Goal: Task Accomplishment & Management: Manage account settings

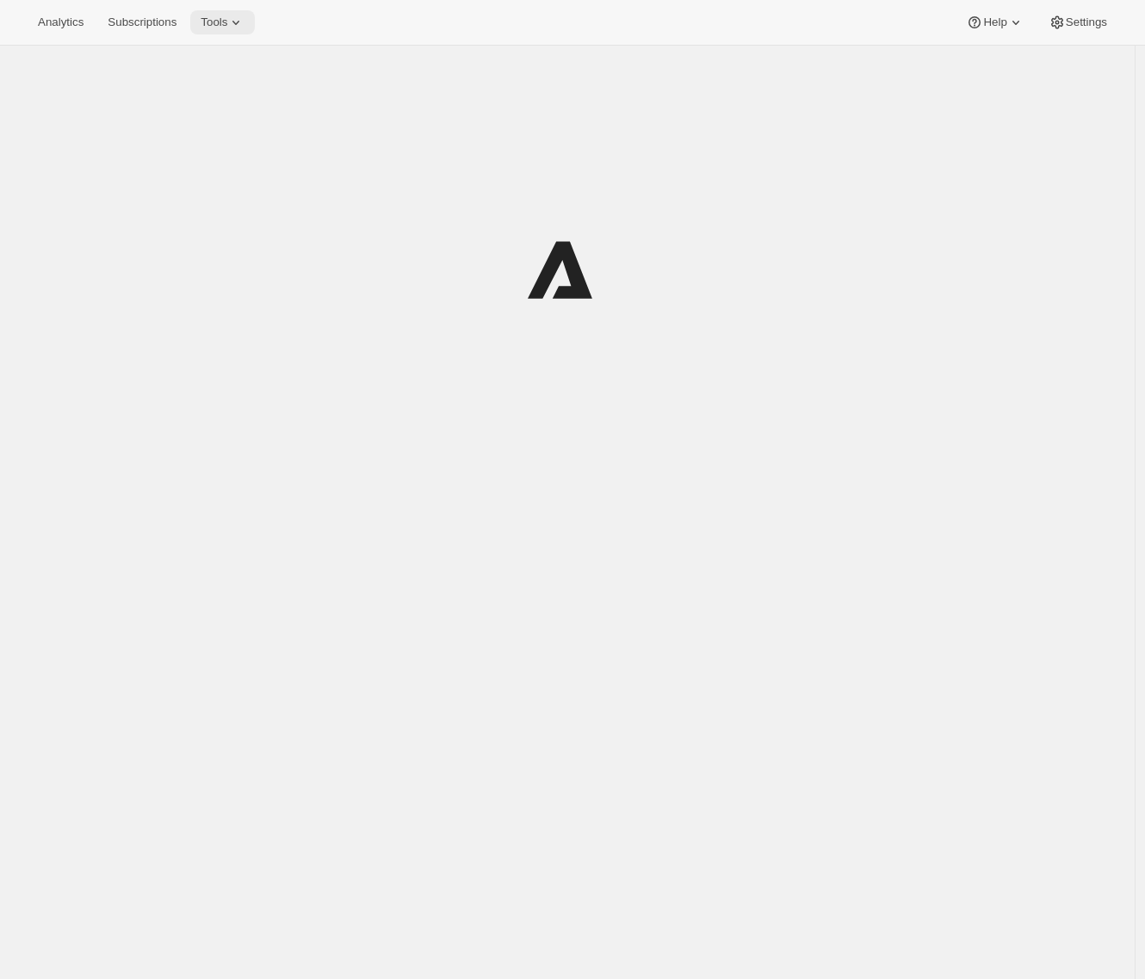
click at [227, 19] on span "Tools" at bounding box center [214, 23] width 27 height 14
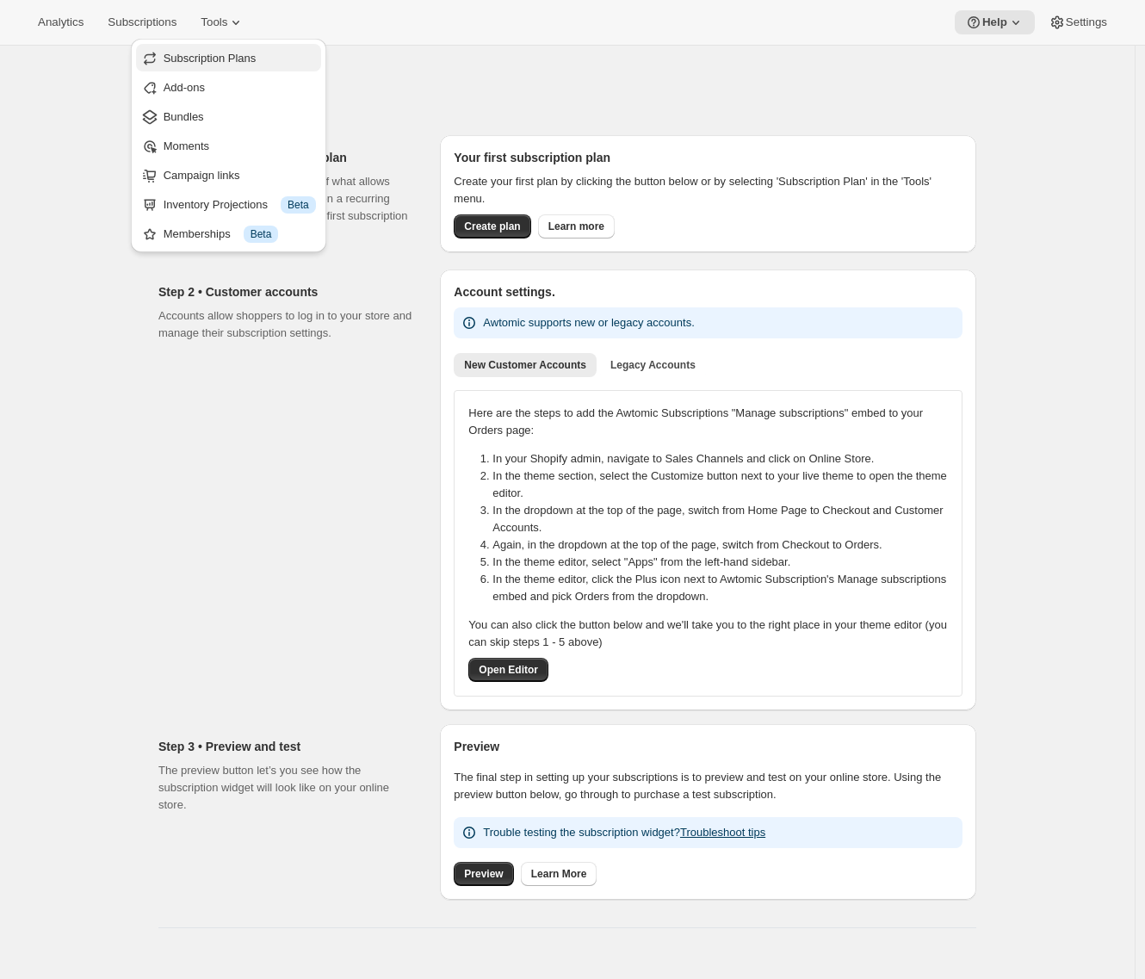
click at [229, 53] on span "Subscription Plans" at bounding box center [210, 58] width 93 height 13
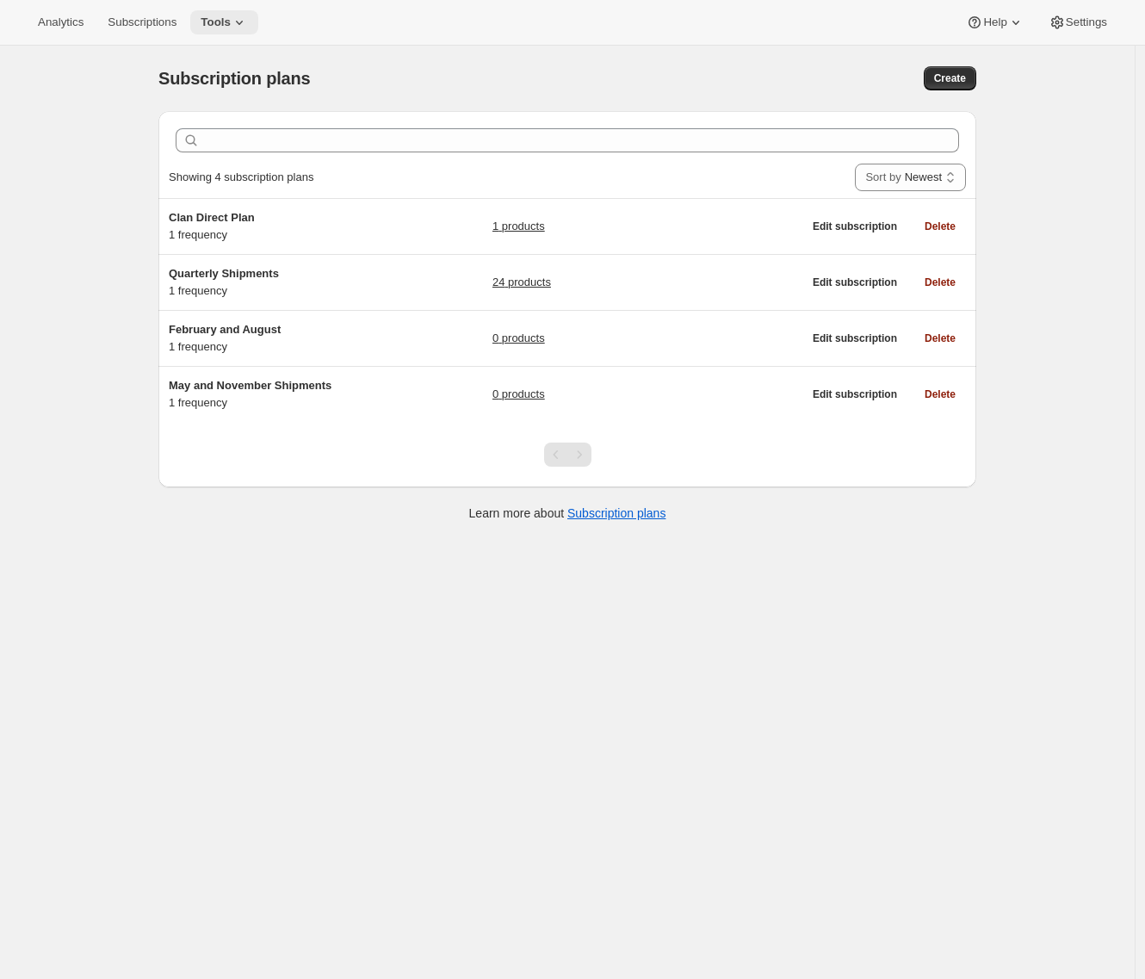
click at [246, 21] on icon at bounding box center [239, 22] width 17 height 17
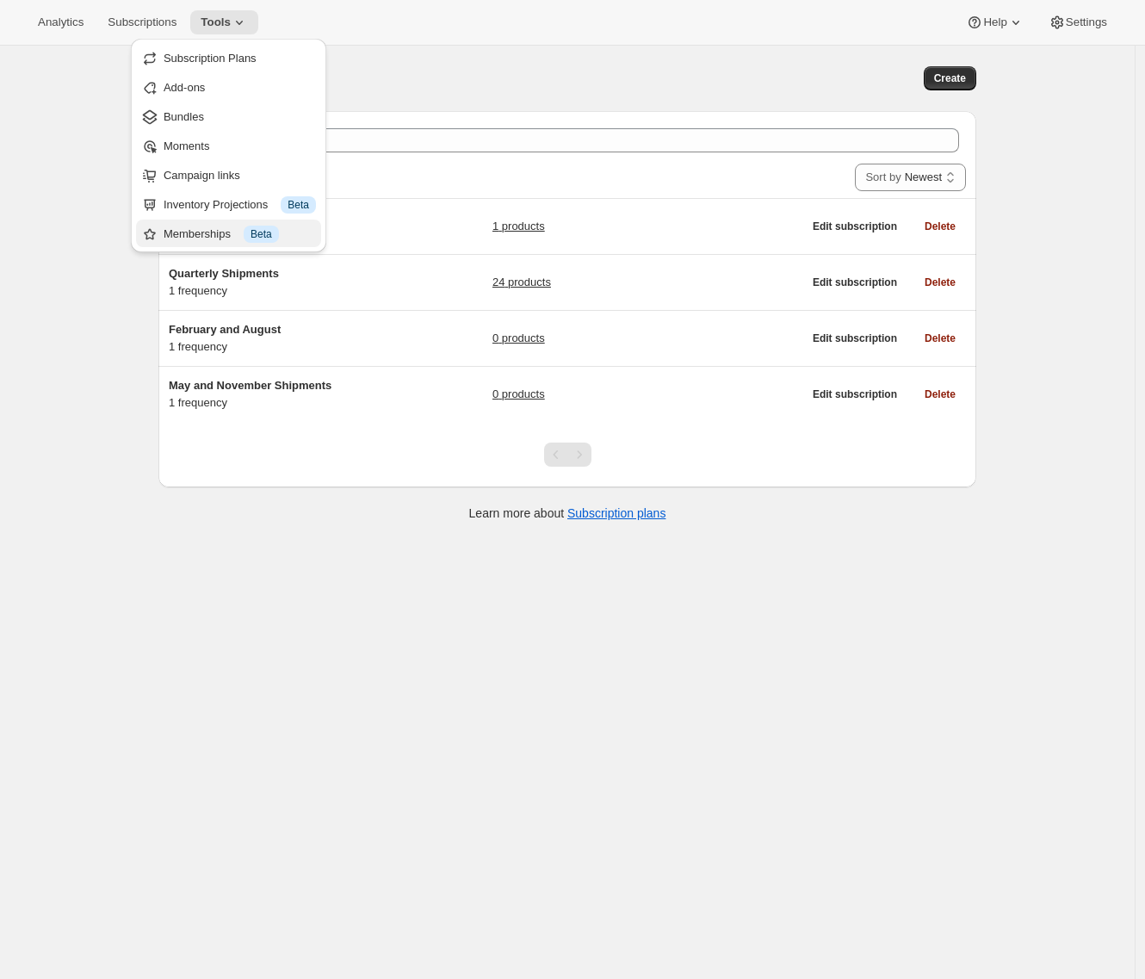
click at [193, 232] on div "Memberships Info Beta" at bounding box center [240, 234] width 152 height 17
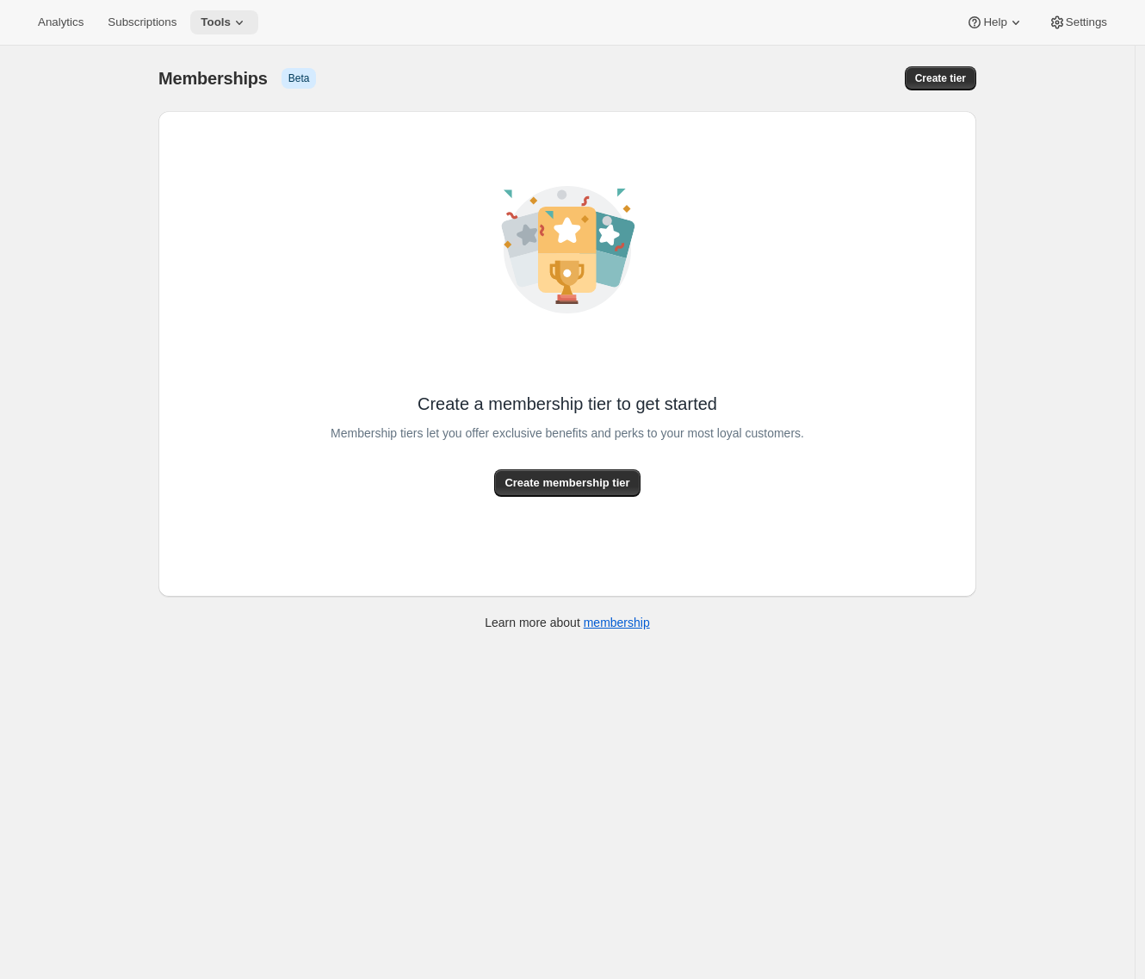
click at [215, 10] on button "Tools" at bounding box center [224, 22] width 68 height 24
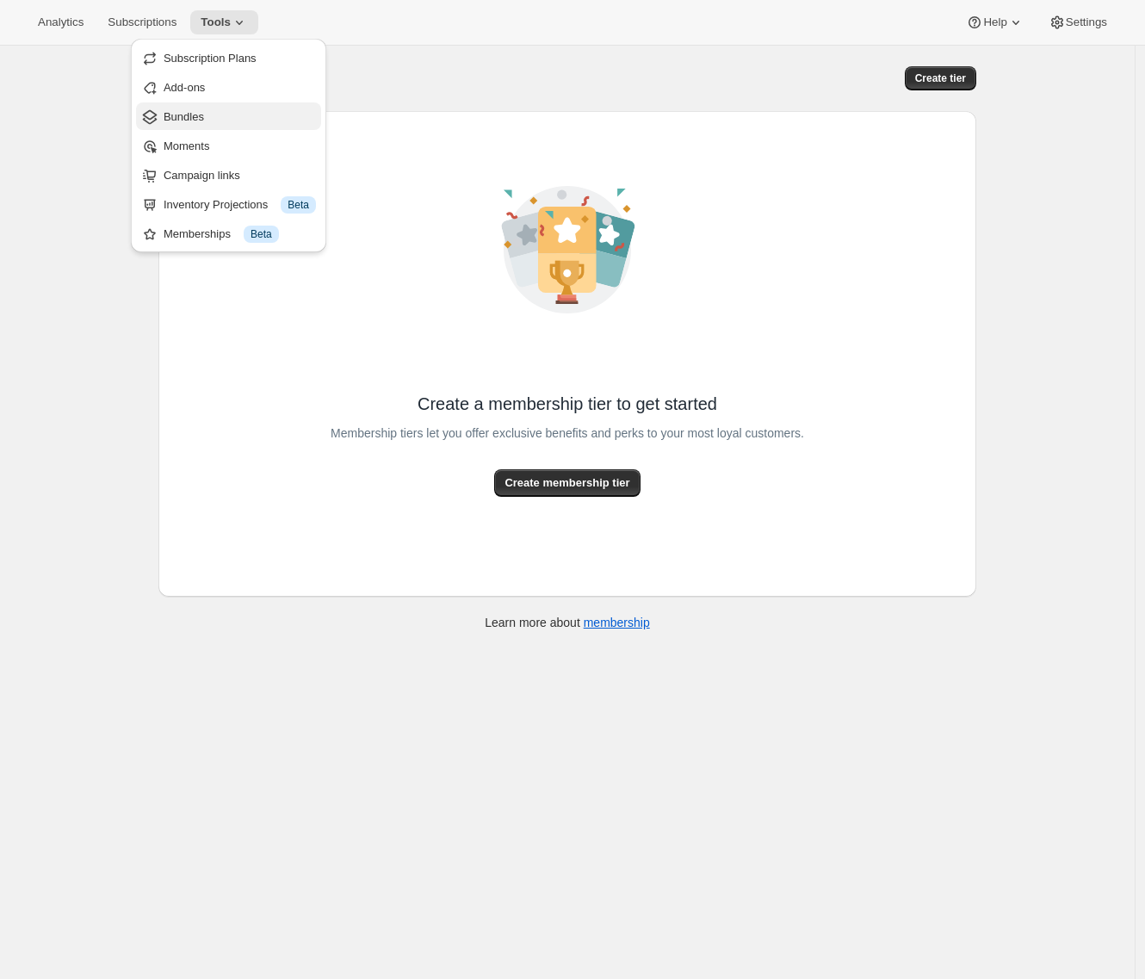
click at [198, 117] on span "Bundles" at bounding box center [184, 116] width 40 height 13
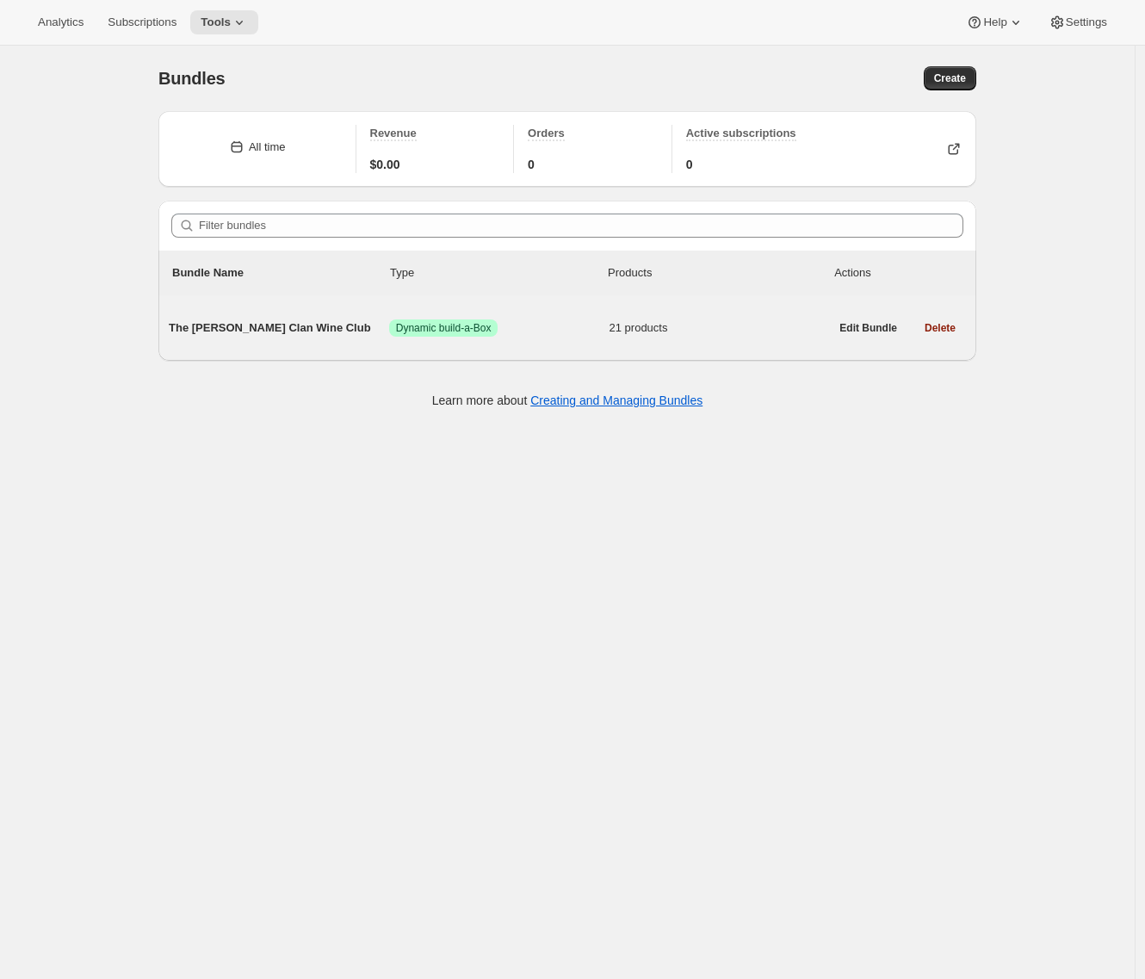
click at [233, 320] on span "The Maxwell Clan Wine Club" at bounding box center [279, 328] width 220 height 17
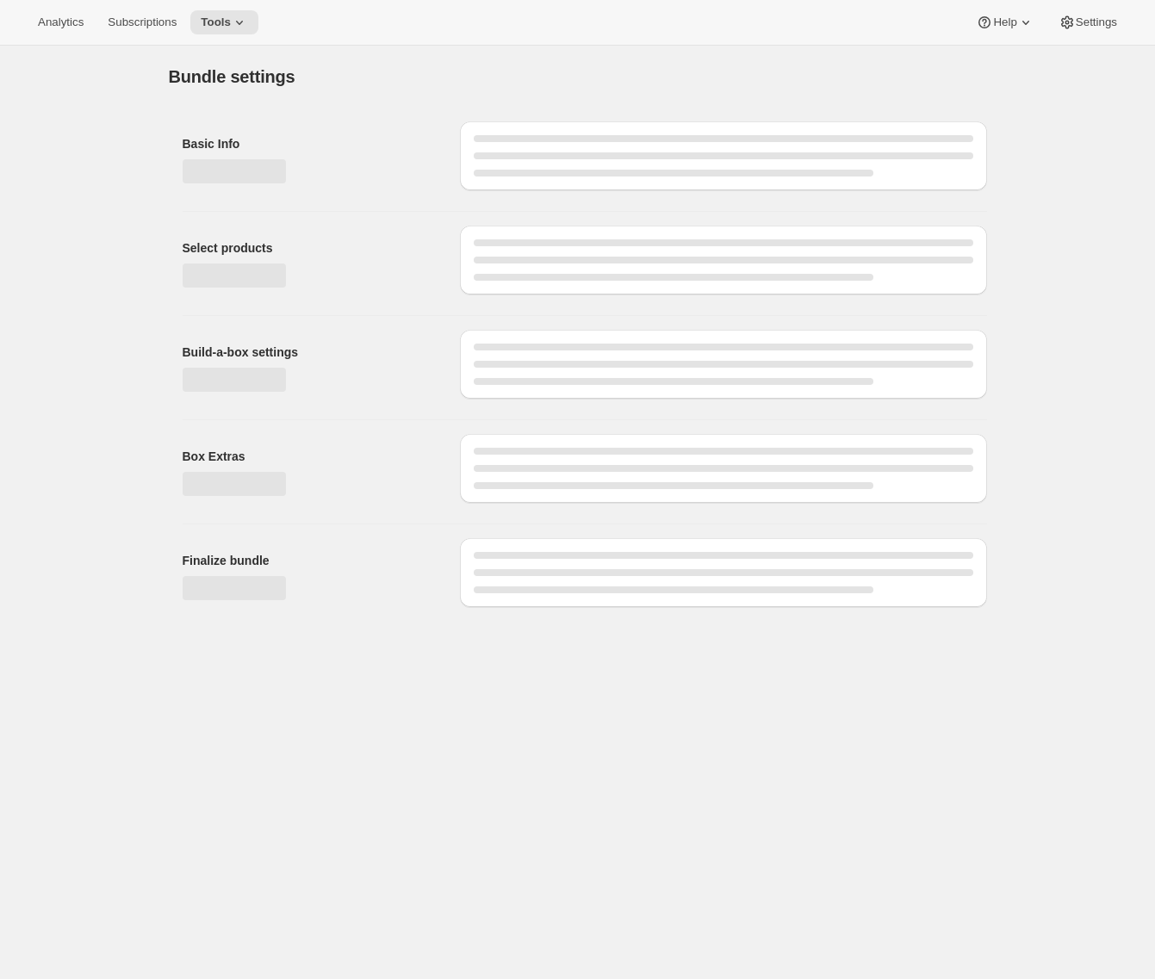
type input "The Maxwell Clan Wine Club"
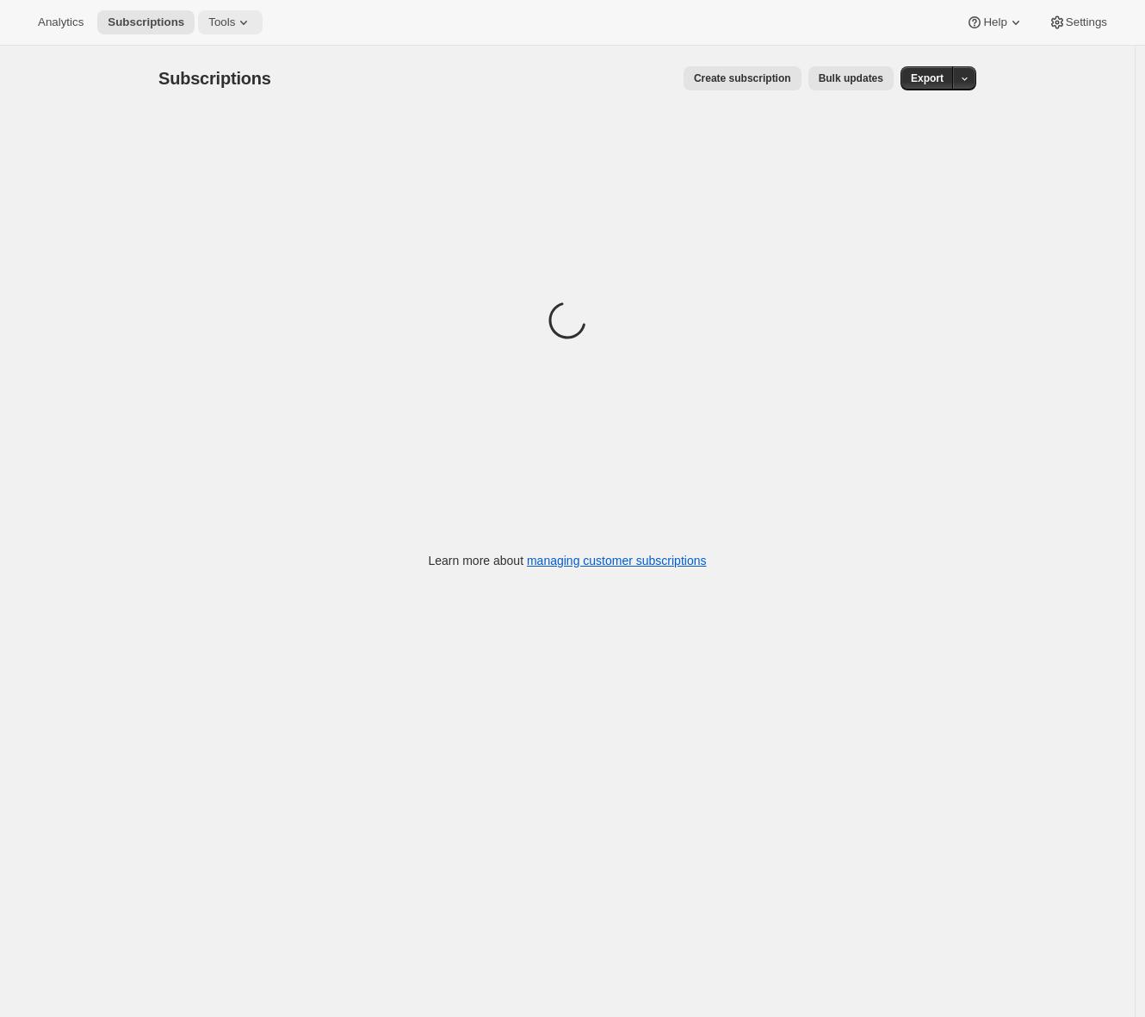
click at [240, 19] on icon at bounding box center [243, 22] width 17 height 17
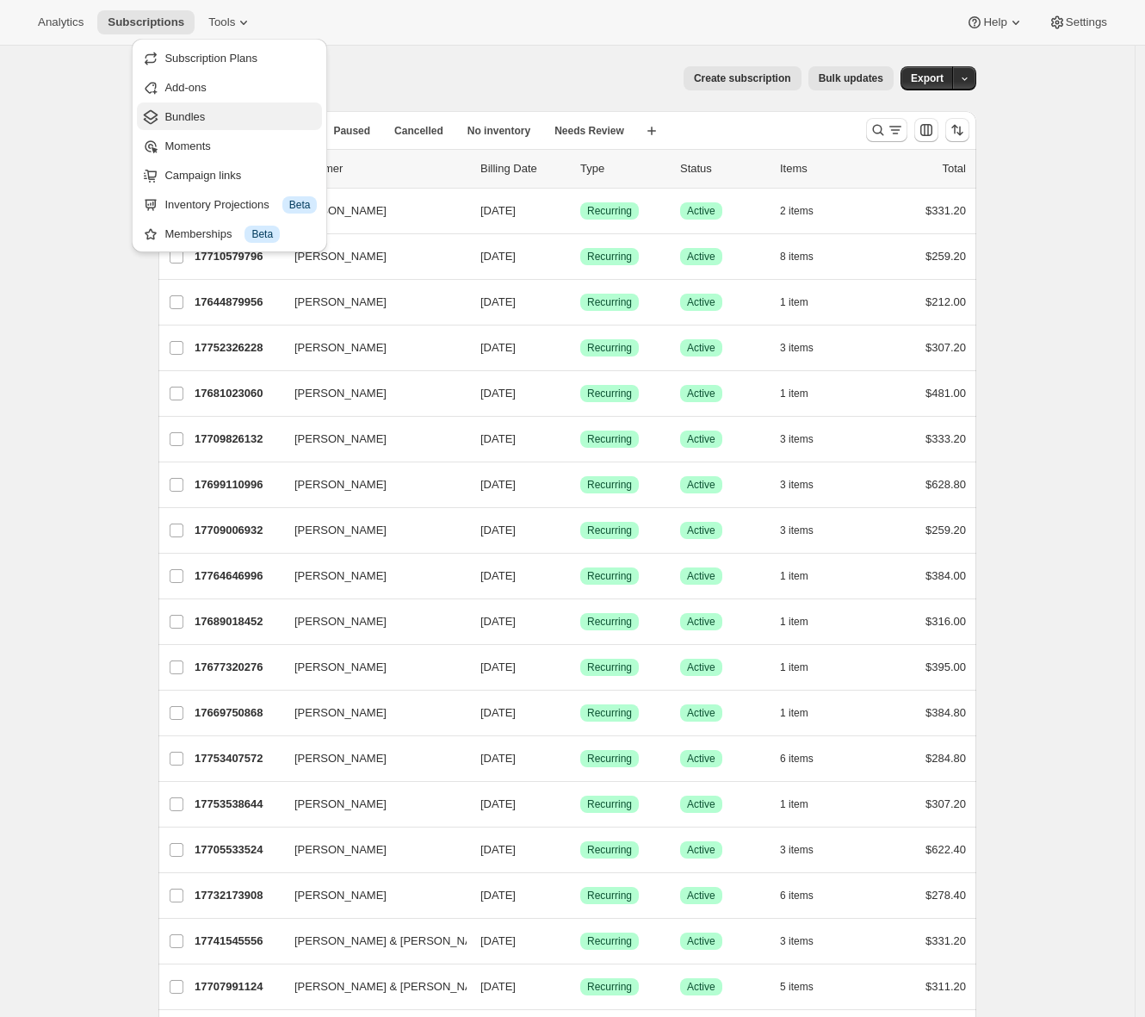
click at [211, 113] on span "Bundles" at bounding box center [240, 117] width 152 height 17
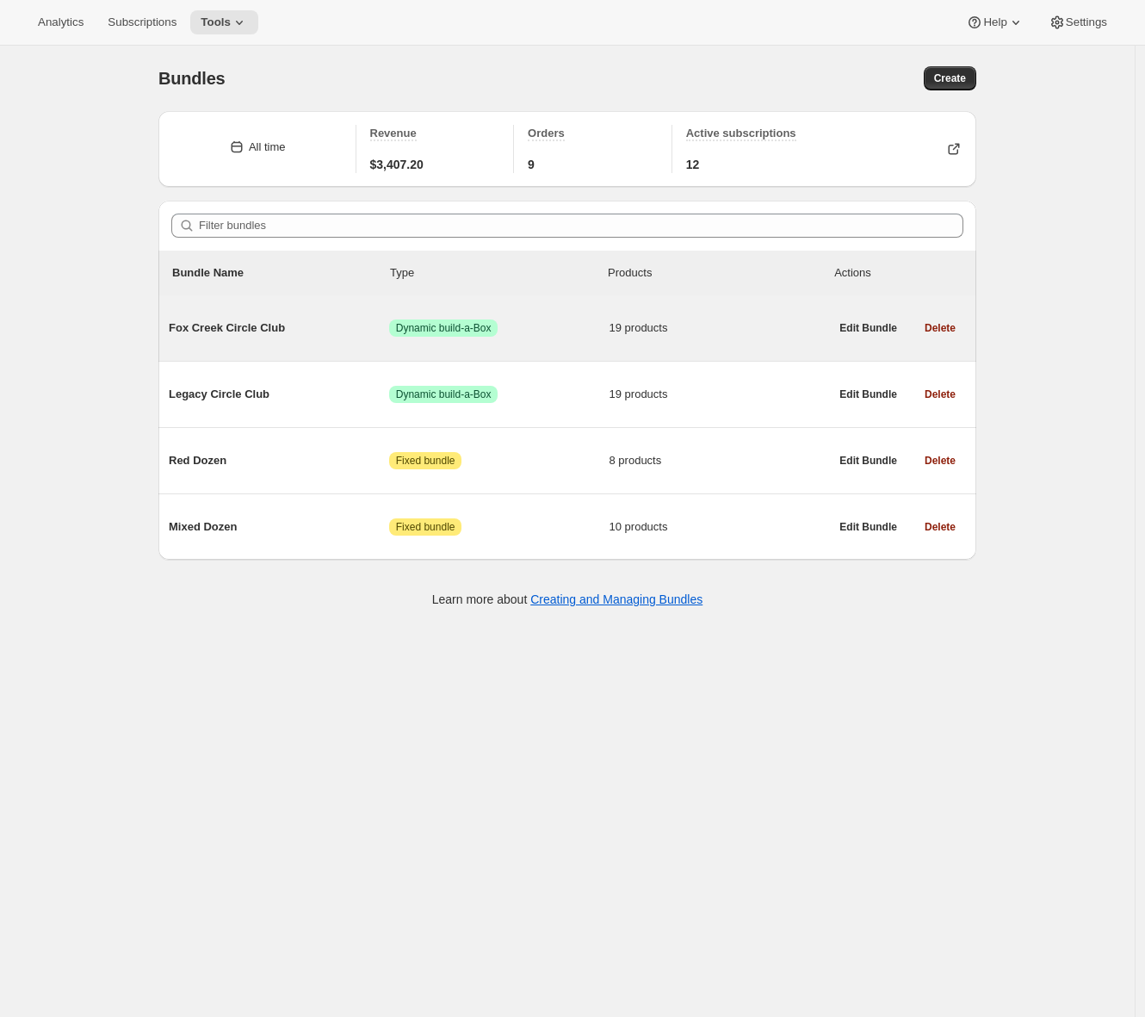
click at [292, 332] on span "Fox Creek Circle Club" at bounding box center [279, 328] width 220 height 17
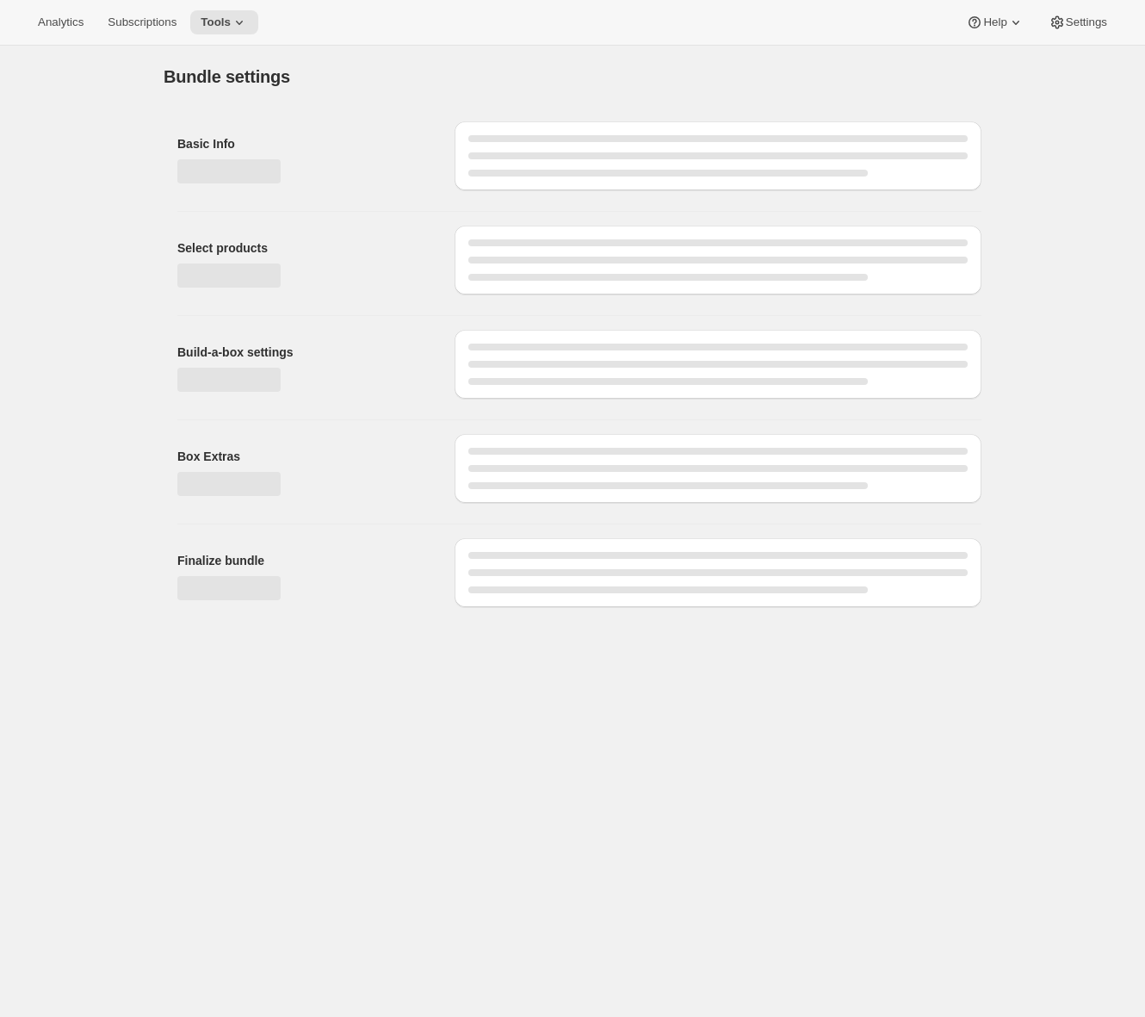
type input "Fox Creek Circle Club"
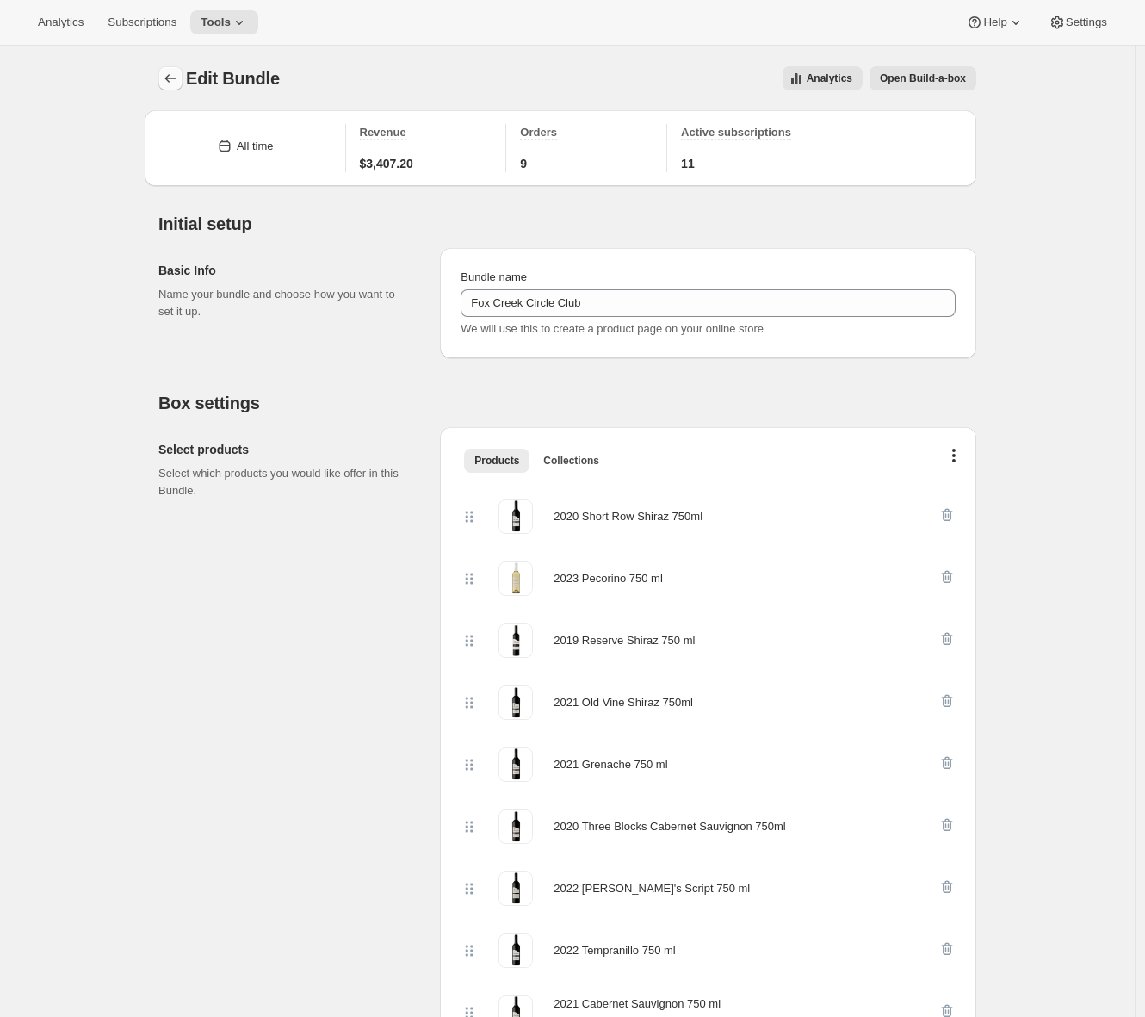
click at [173, 80] on icon "Bundles" at bounding box center [170, 78] width 17 height 17
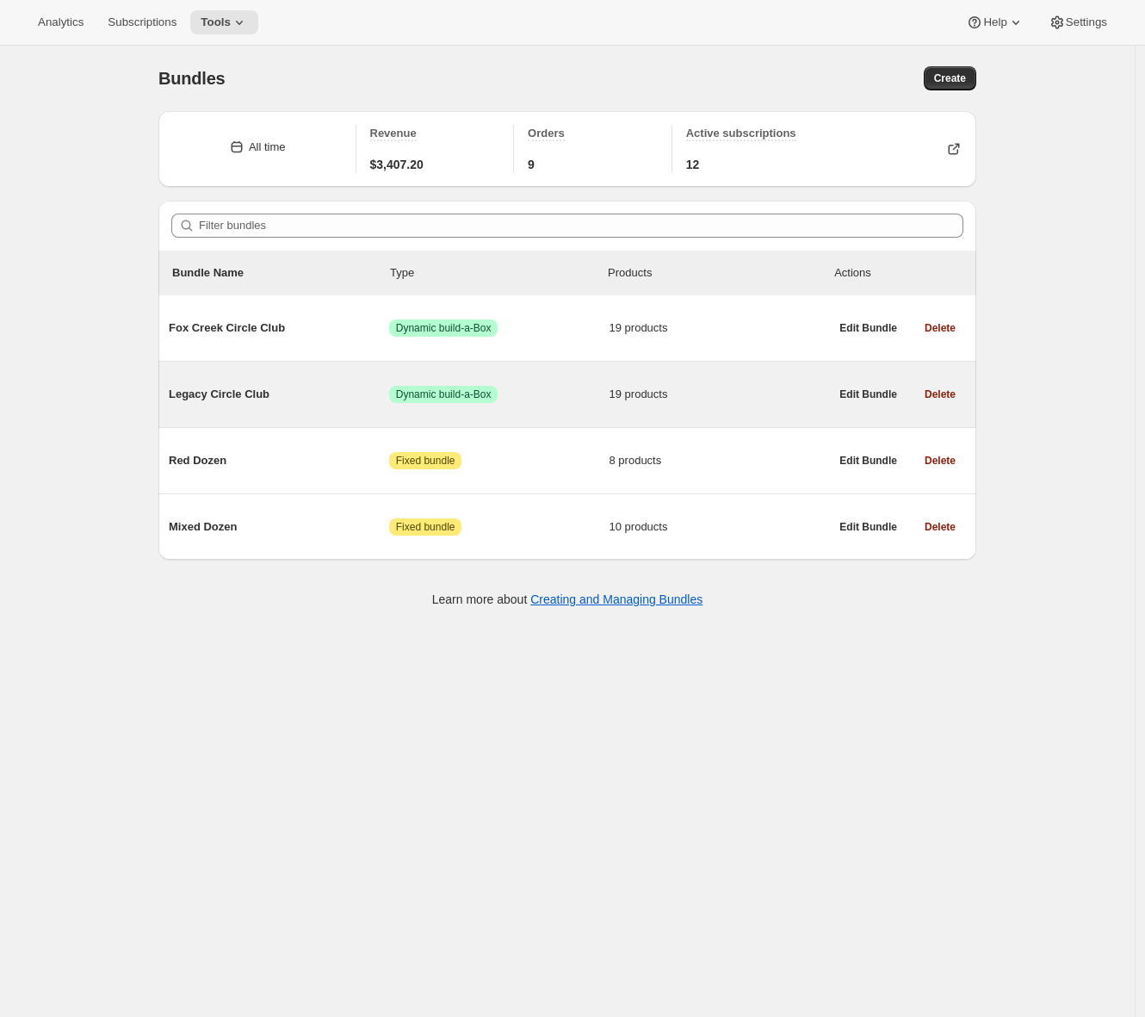
click at [313, 407] on div "Legacy Circle Club Success Dynamic build-a-Box 19 products" at bounding box center [499, 394] width 661 height 45
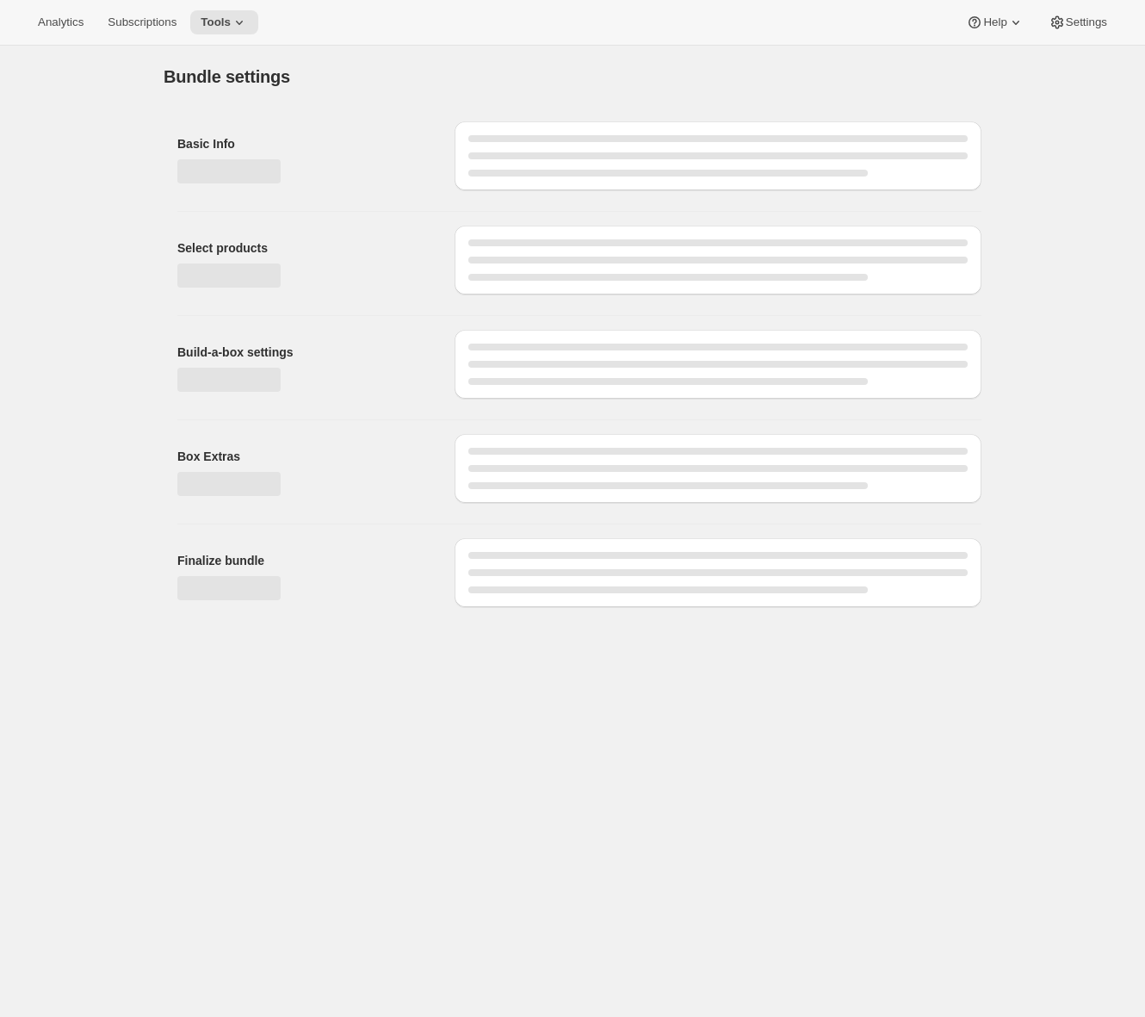
type input "Legacy Circle Club"
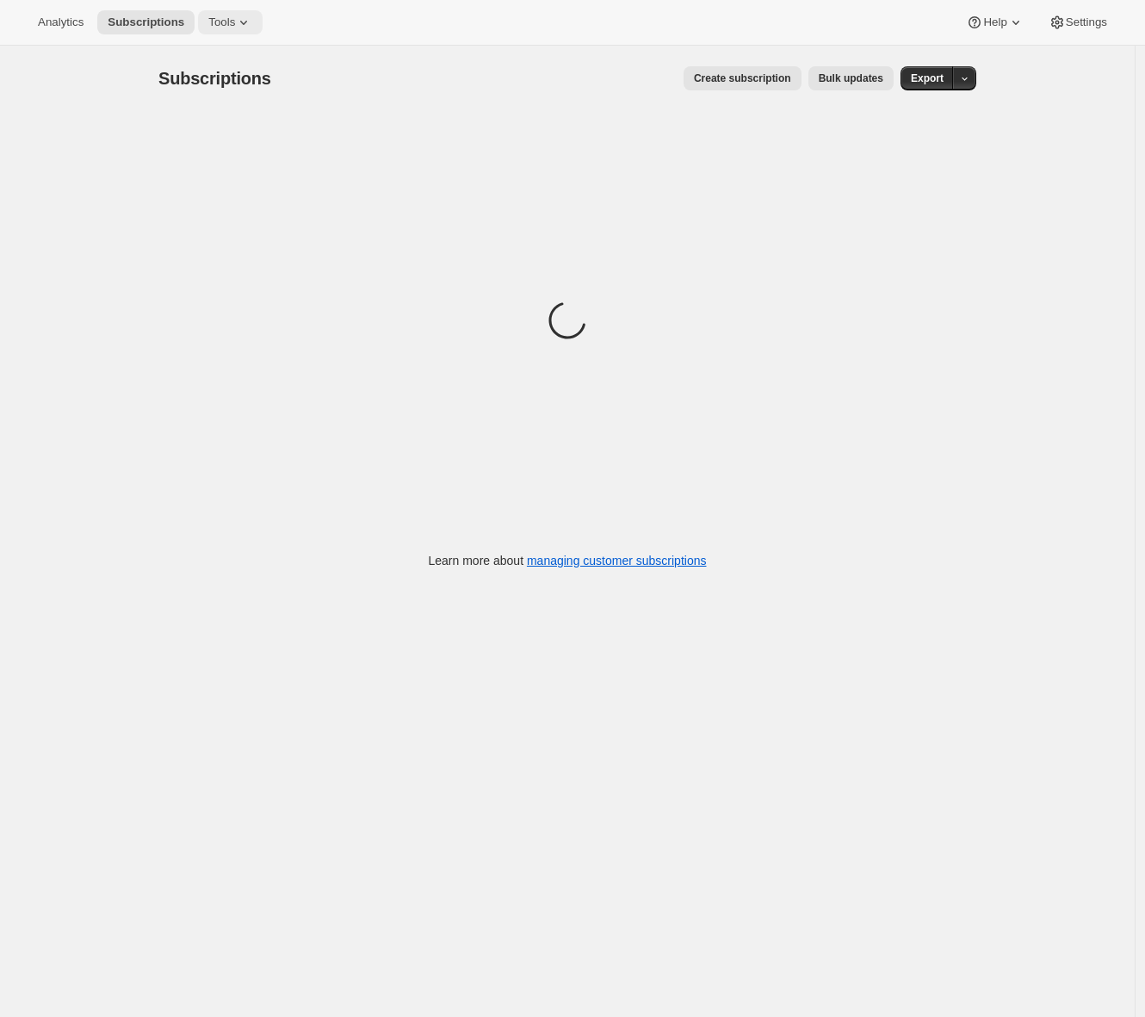
click at [236, 32] on button "Tools" at bounding box center [230, 22] width 65 height 24
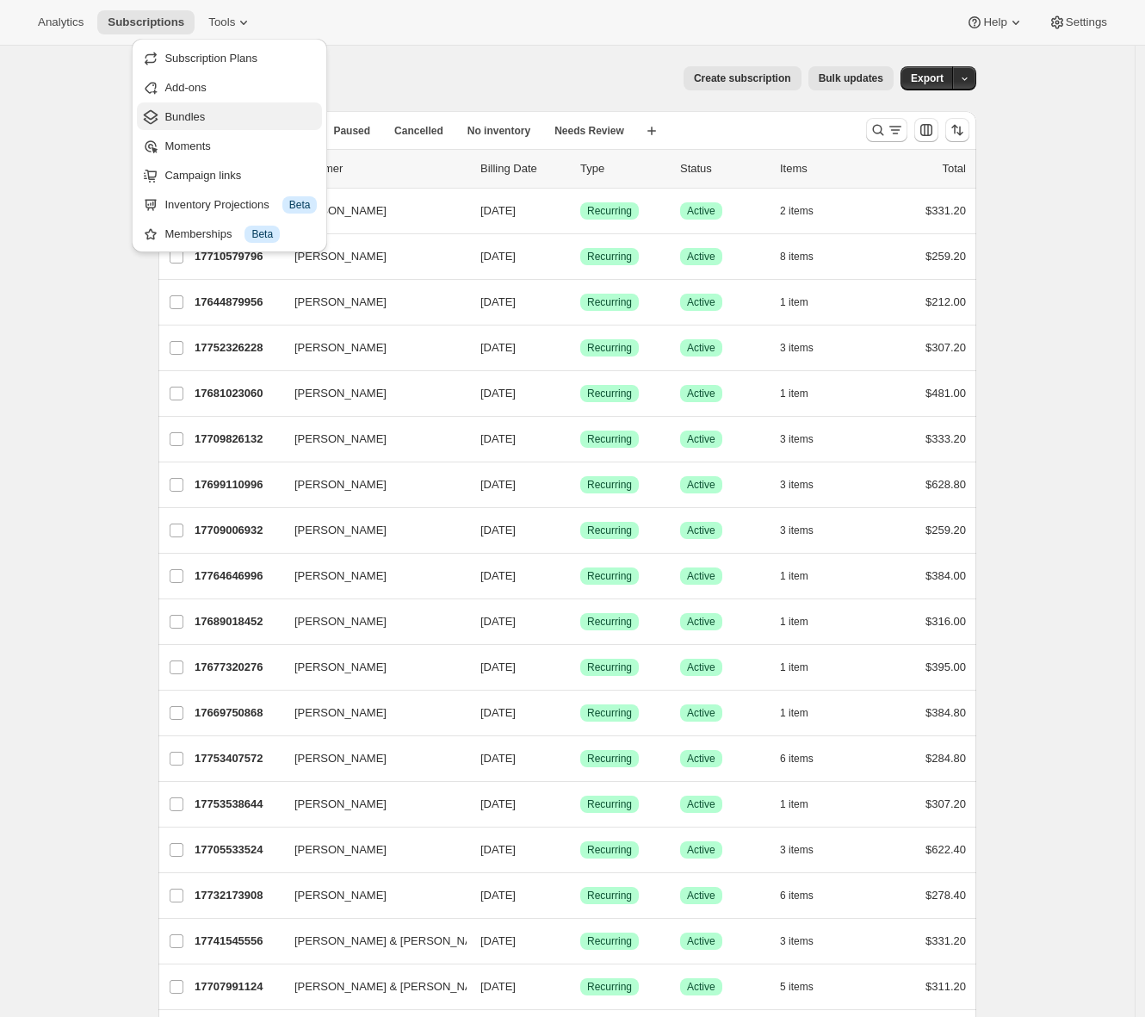
click at [216, 115] on span "Bundles" at bounding box center [240, 117] width 152 height 17
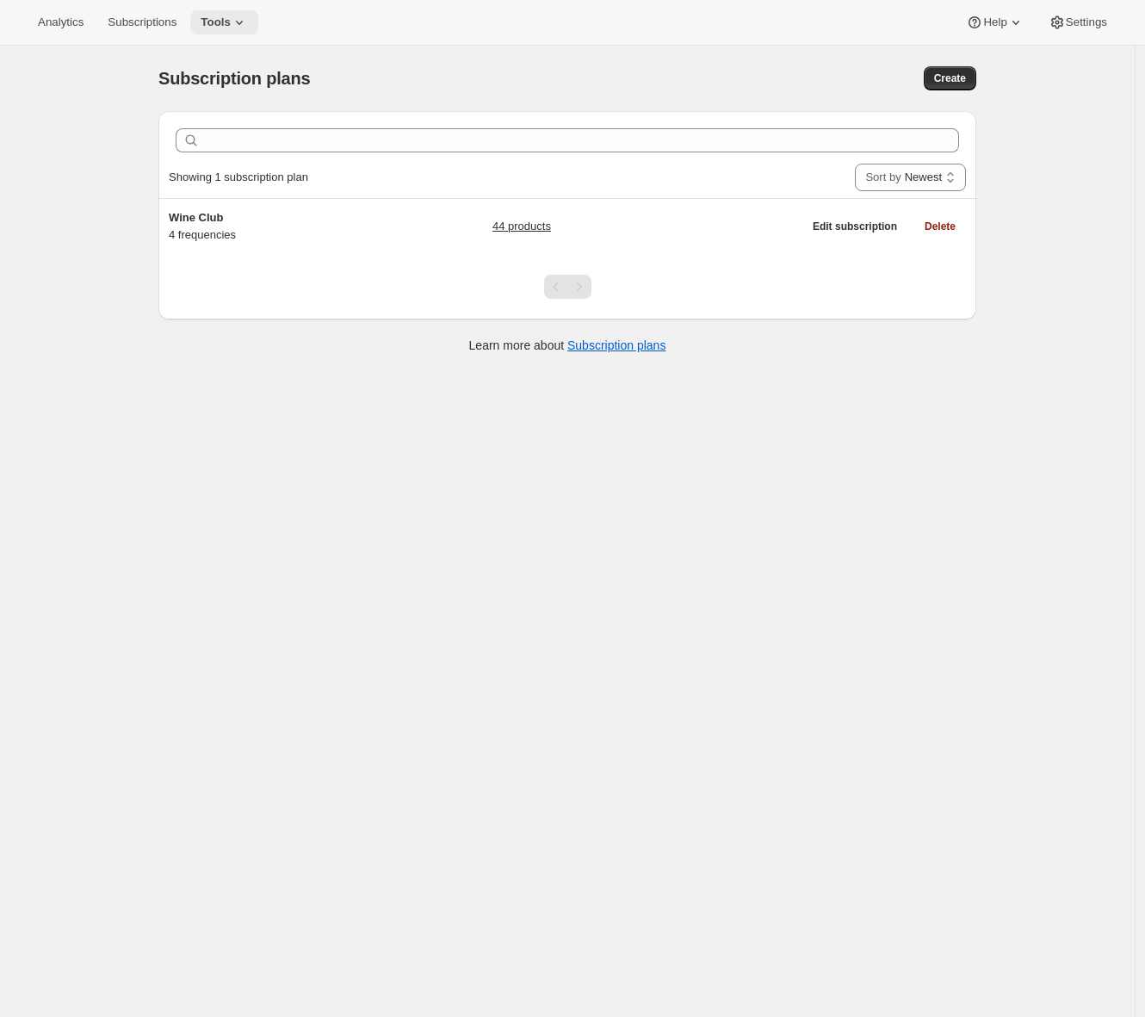
click at [240, 20] on icon at bounding box center [239, 22] width 17 height 17
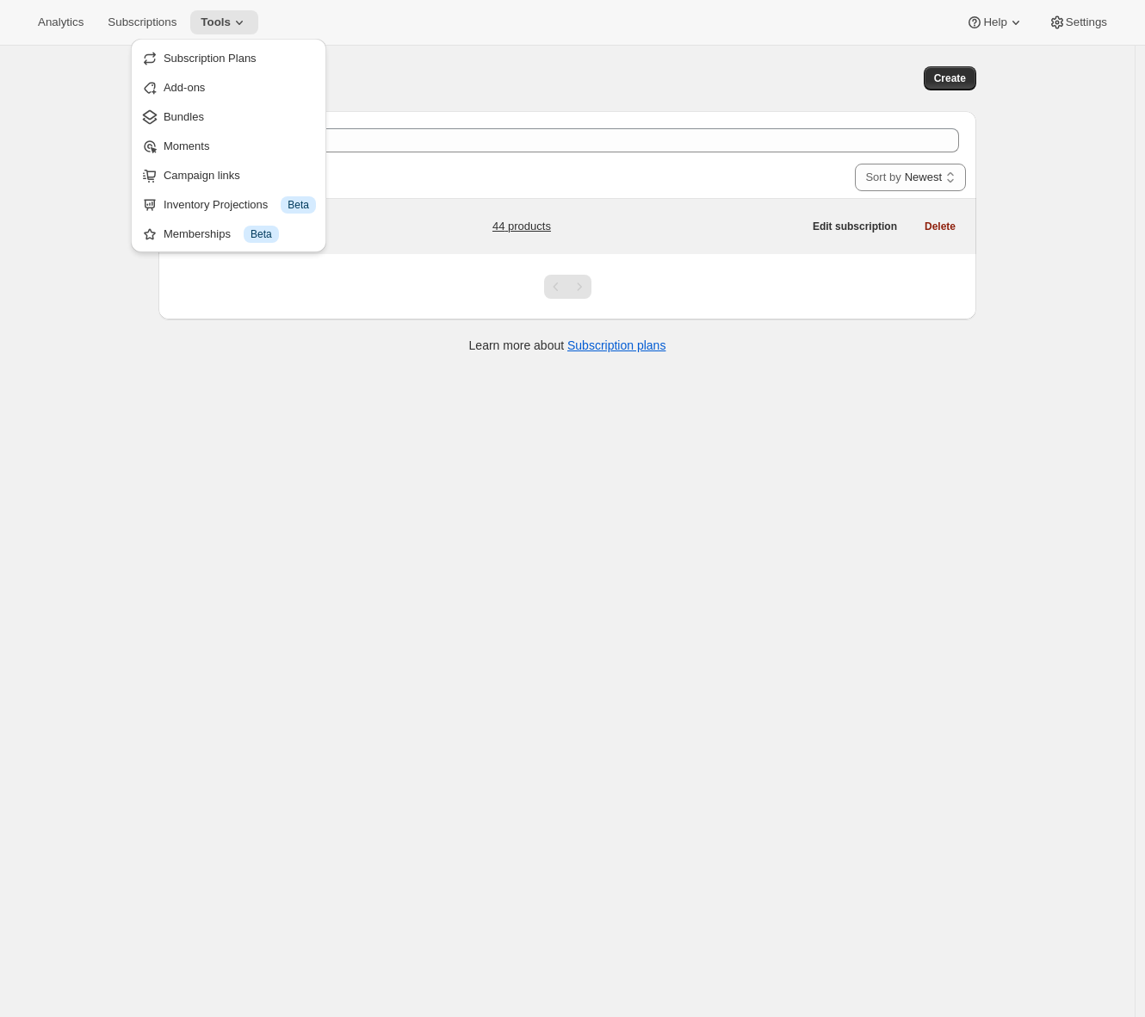
click at [363, 212] on h5 "Wine Club" at bounding box center [276, 217] width 215 height 17
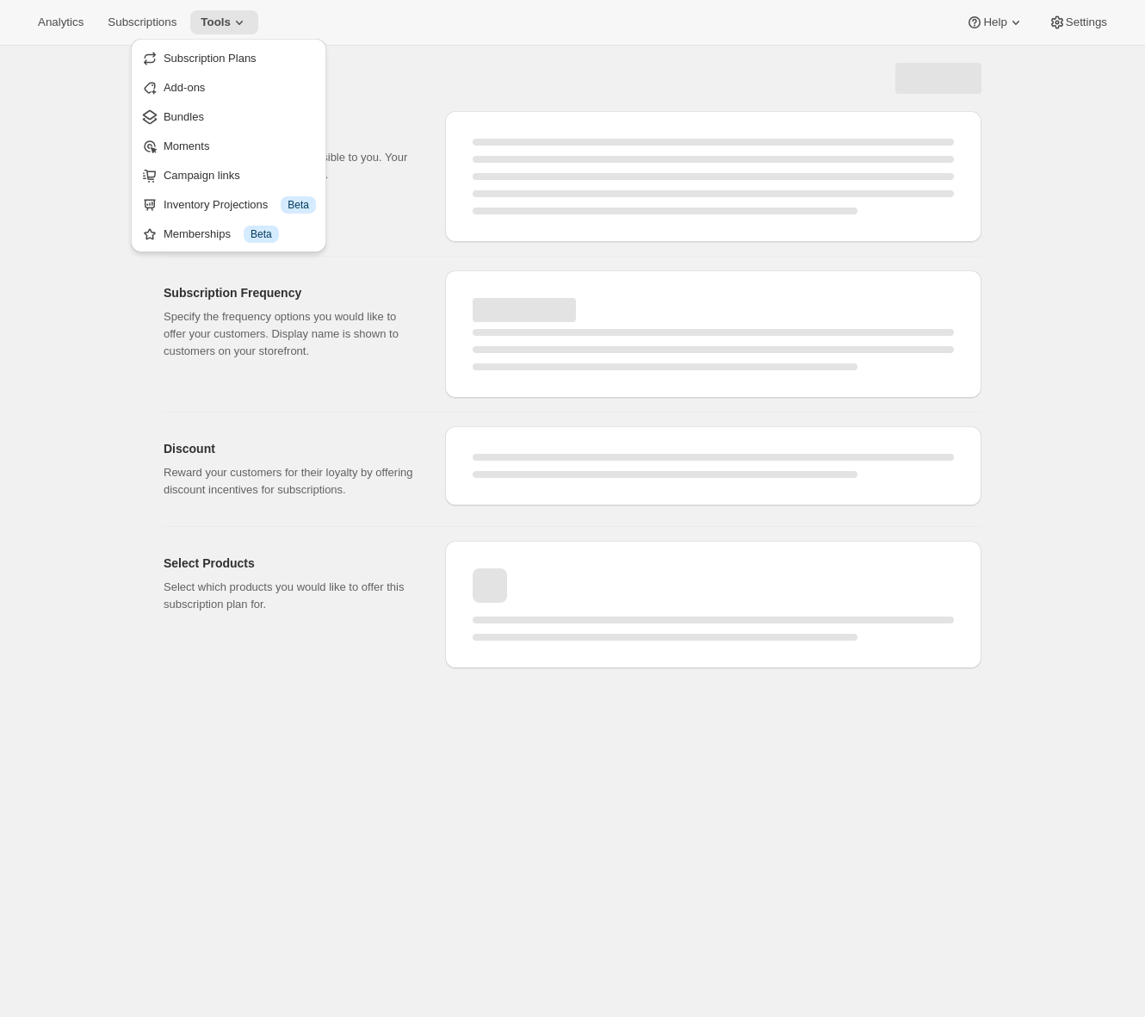
select select "WEEK"
select select "MONTH"
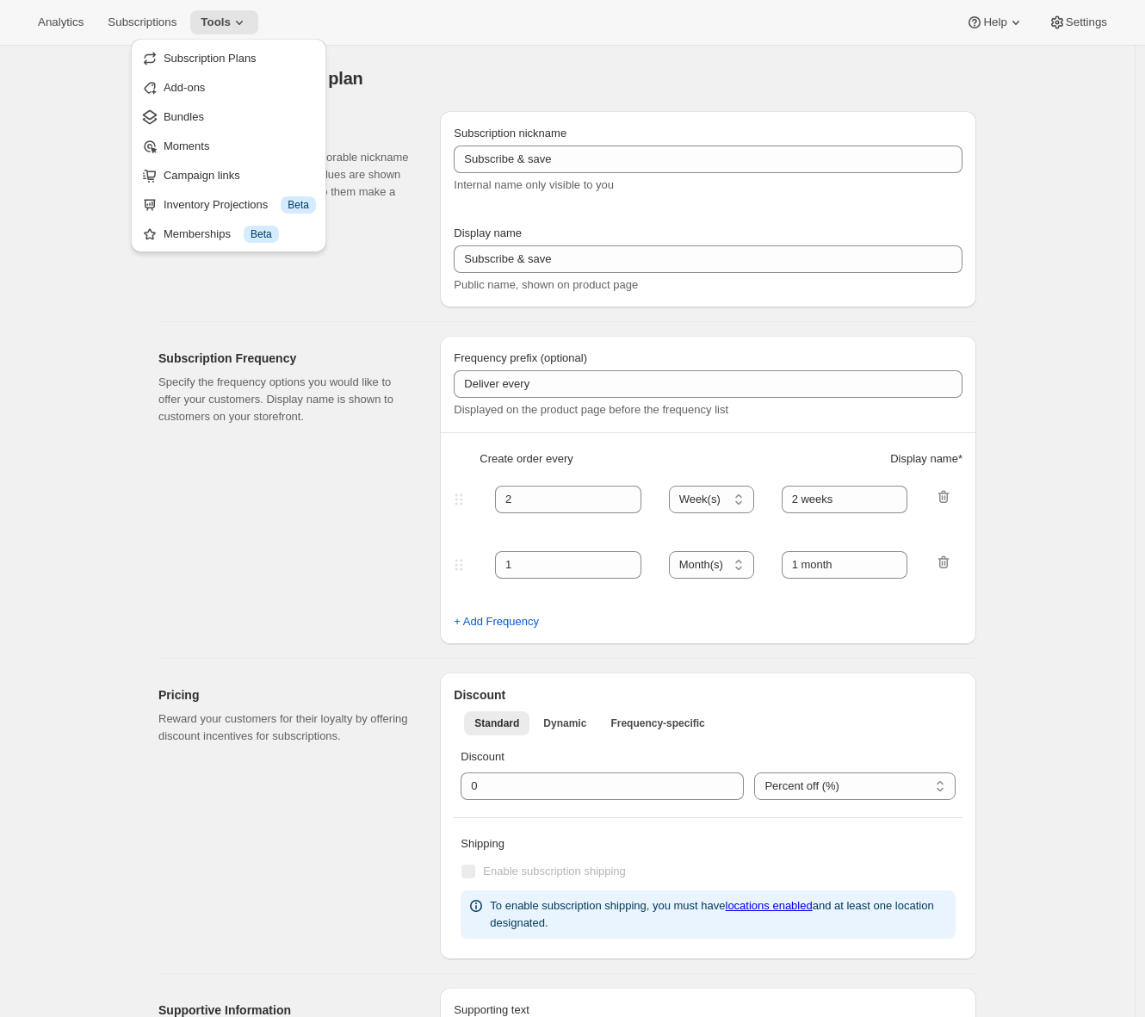
type input "Wine Club"
type input "3"
select select "MONTH"
type input "3 months"
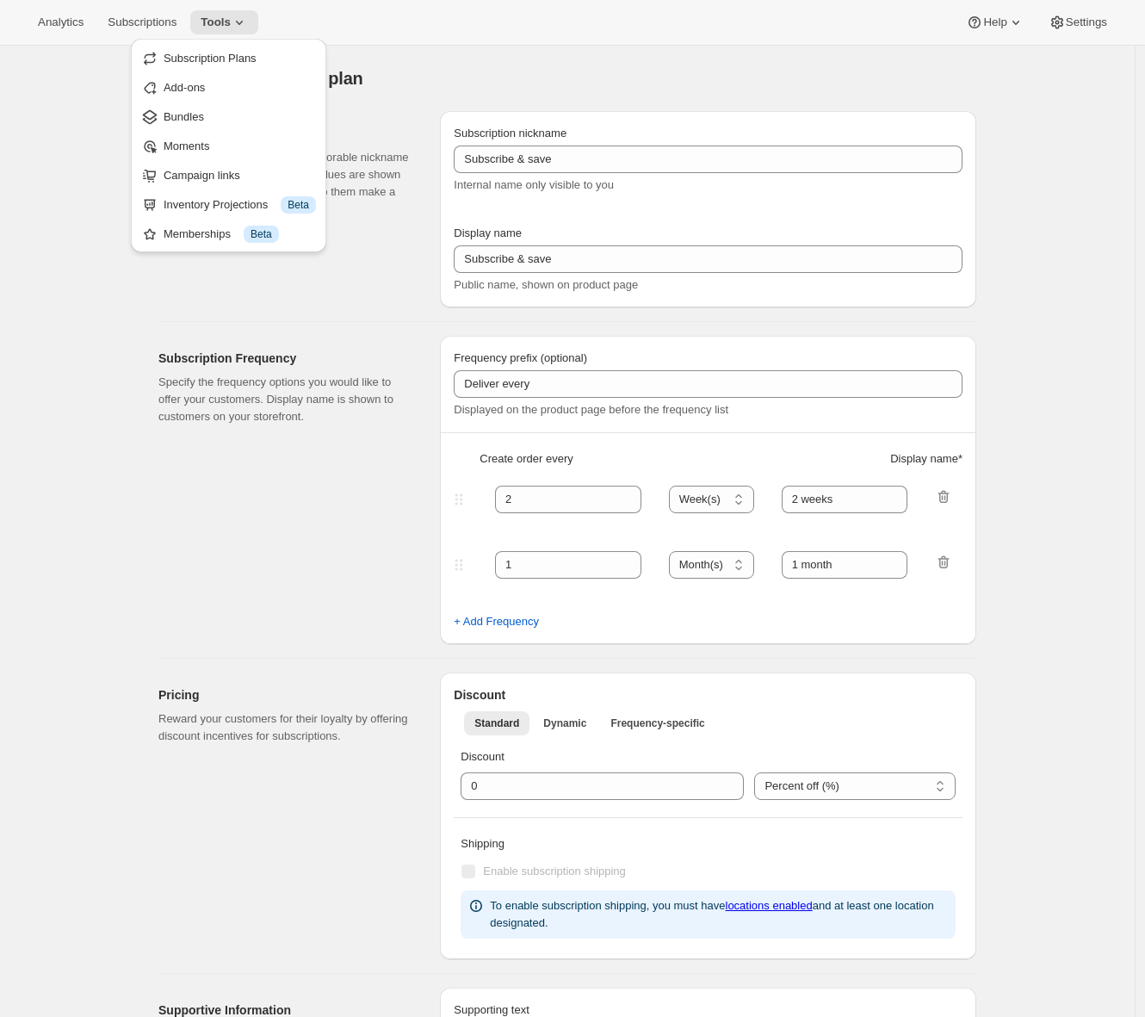
type input "4"
type input "4 months"
select select "MONTH"
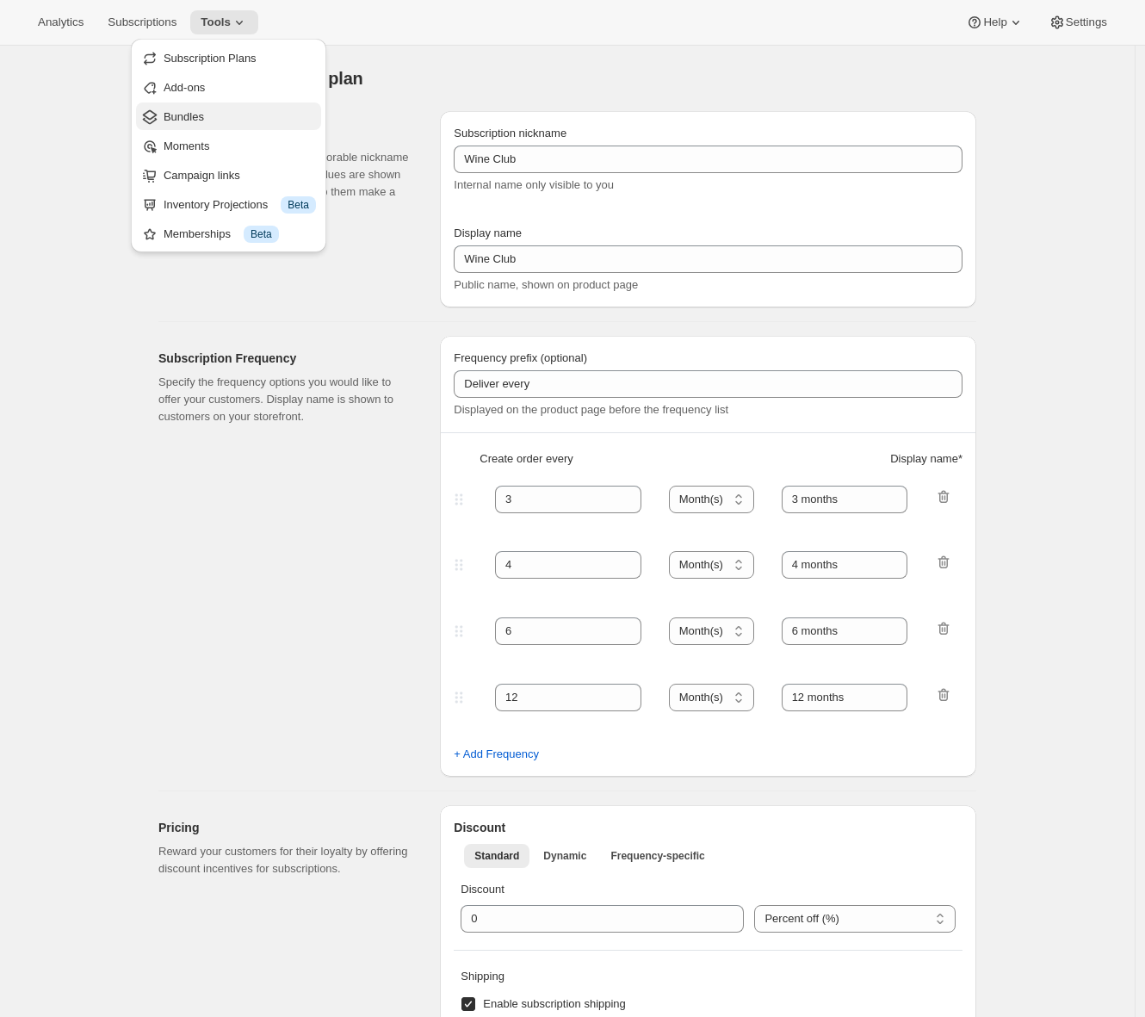
click at [235, 125] on span "Bundles" at bounding box center [240, 117] width 152 height 17
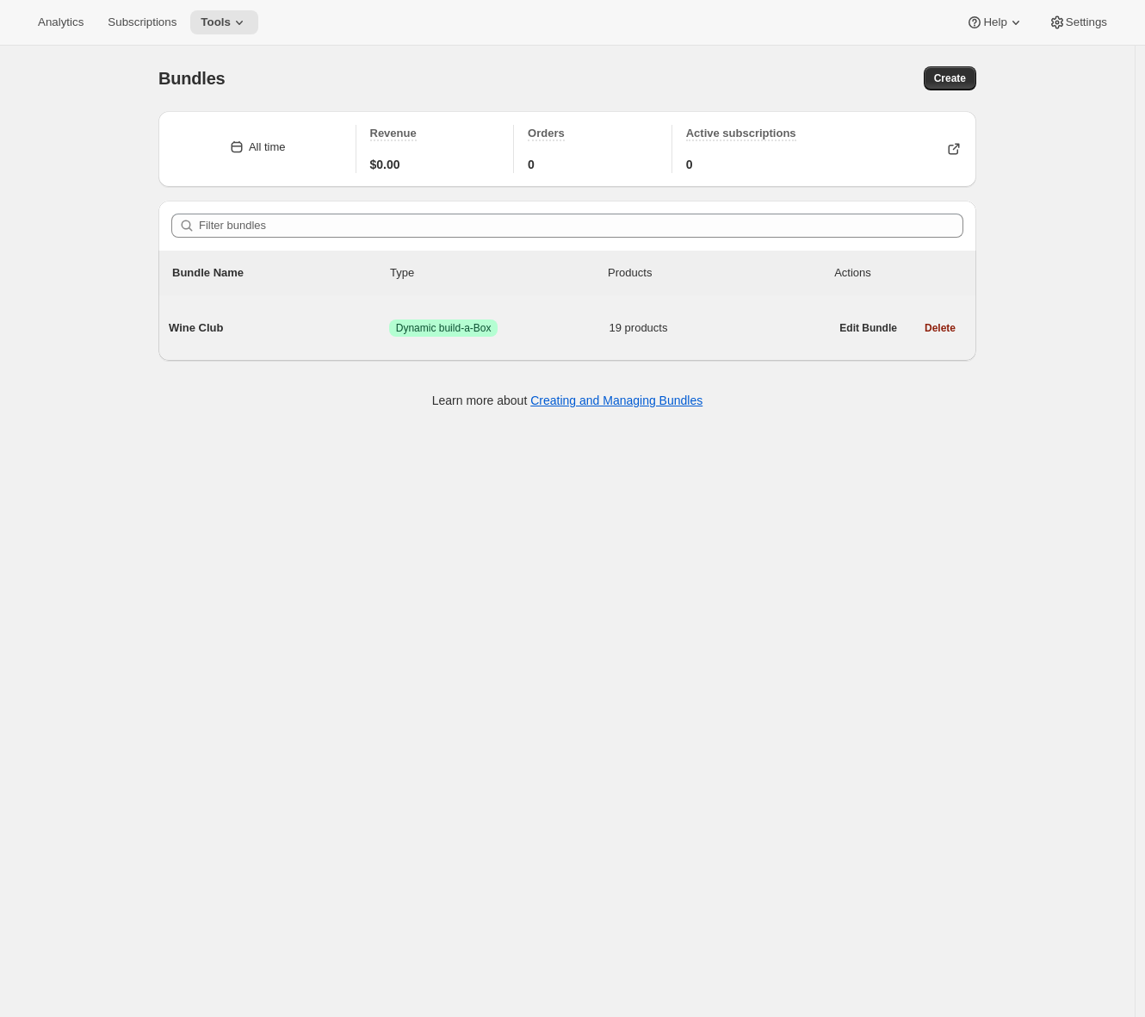
click at [232, 326] on span "Wine Club" at bounding box center [279, 328] width 220 height 17
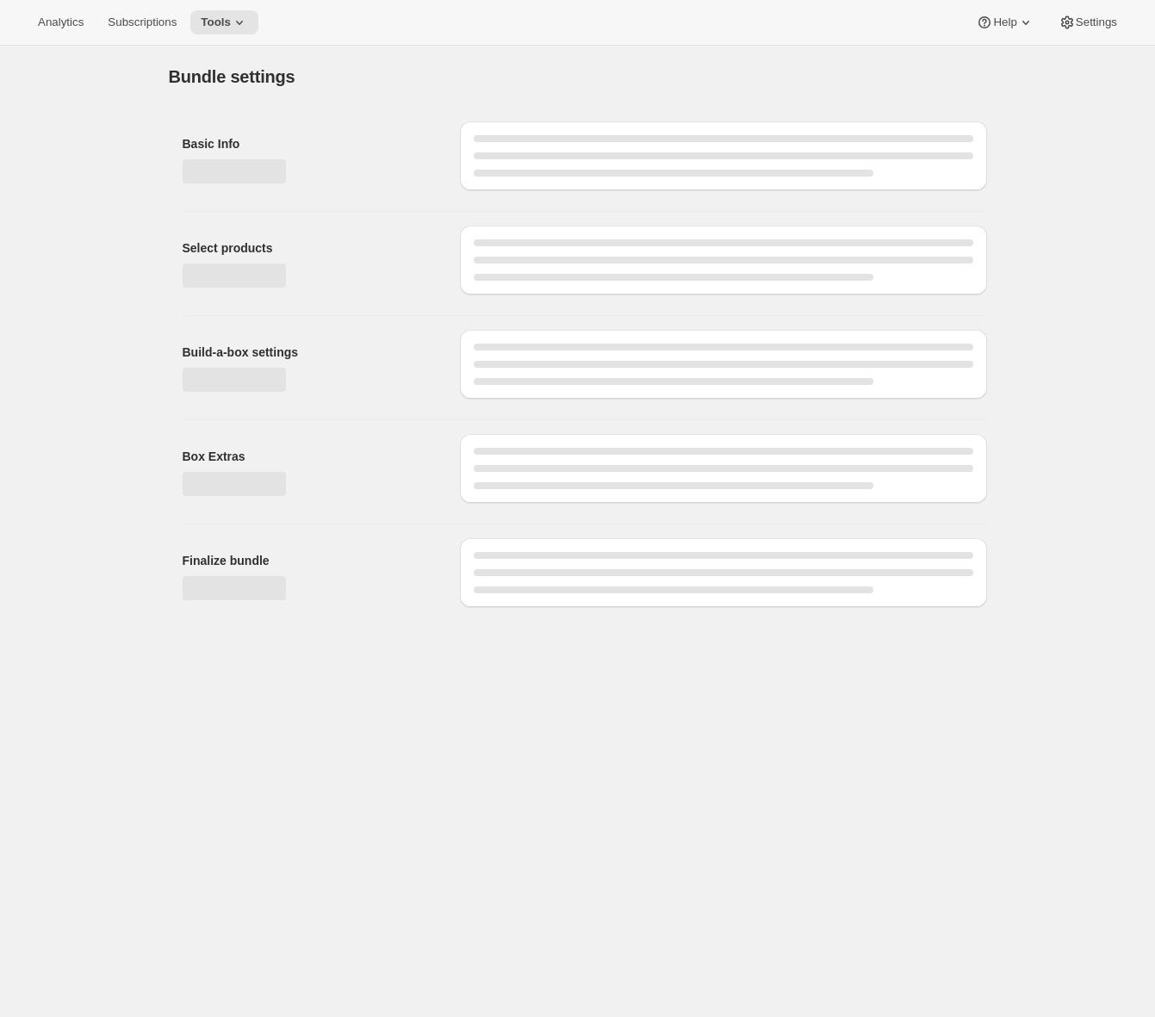
type input "Wine Club"
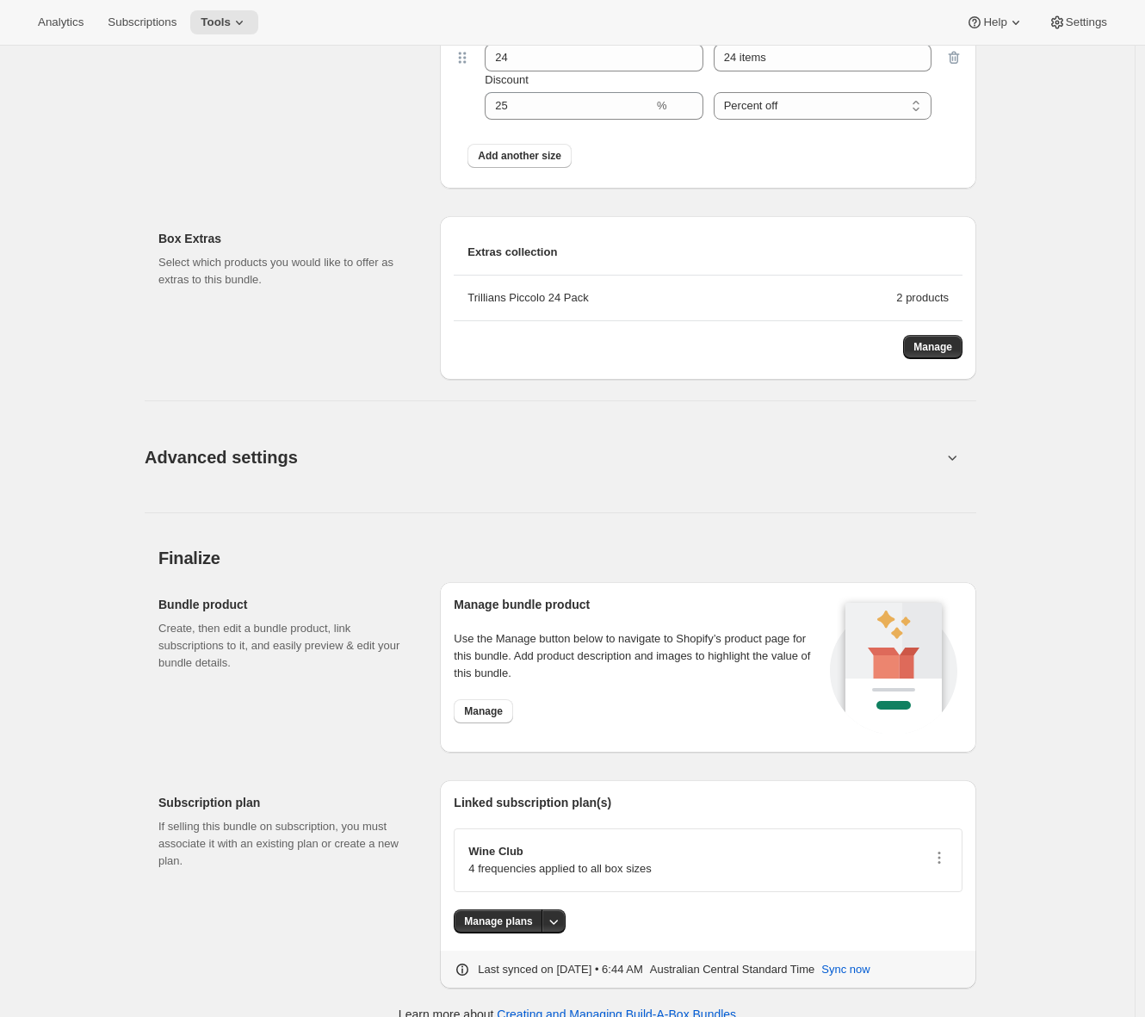
scroll to position [2380, 0]
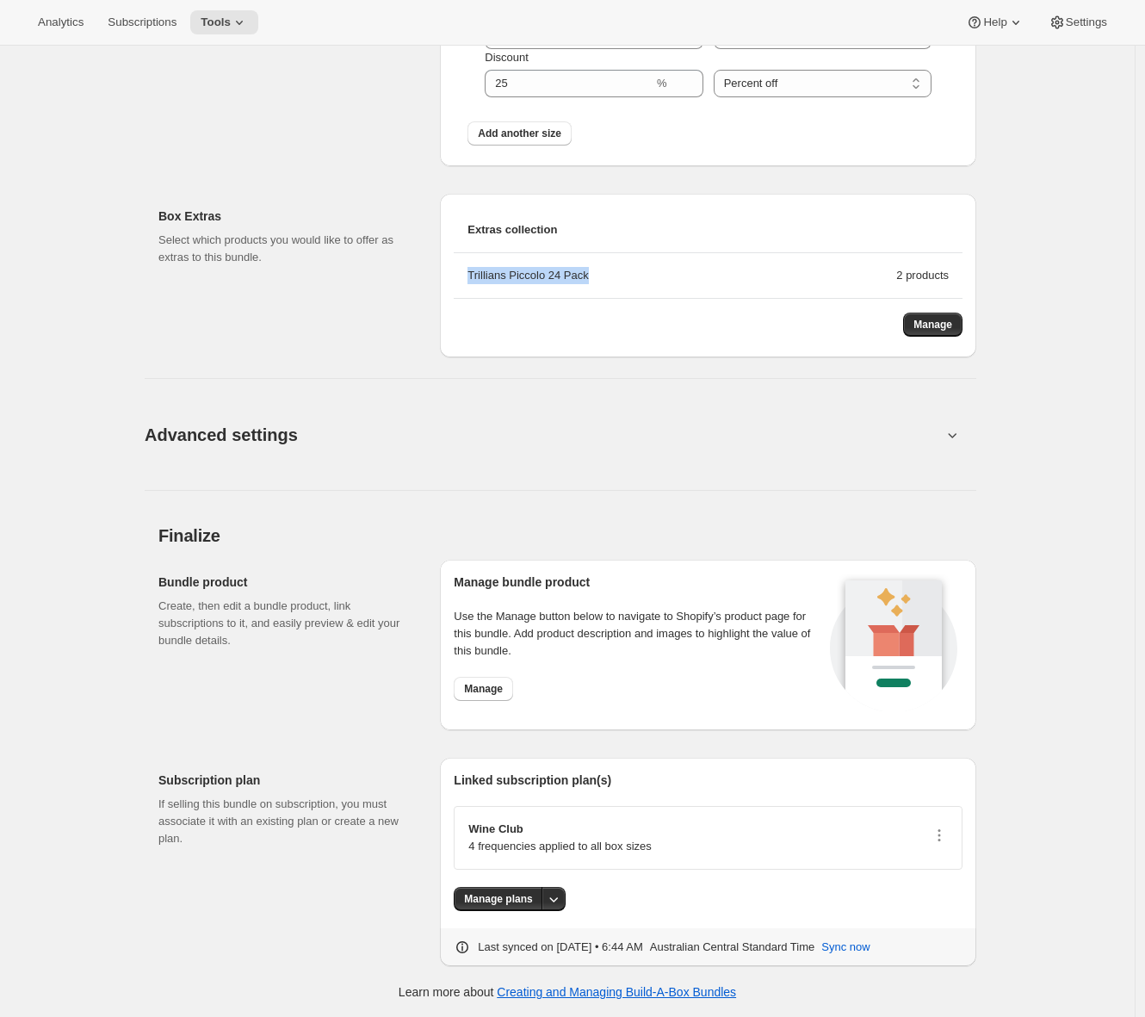
drag, startPoint x: 600, startPoint y: 276, endPoint x: 469, endPoint y: 276, distance: 131.8
click at [469, 276] on li "Trillians Piccolo 24 Pack 2 products" at bounding box center [708, 276] width 509 height 46
copy div "Trillians Piccolo 24 Pack"
